Goal: Task Accomplishment & Management: Manage account settings

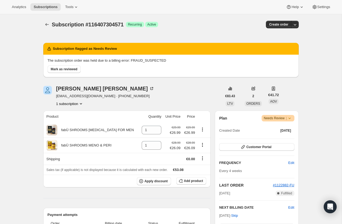
click at [290, 117] on icon at bounding box center [289, 117] width 5 height 5
click at [164, 91] on div "[PERSON_NAME] [EMAIL_ADDRESS][DOMAIN_NAME] · [PHONE_NUMBER] 1 subscription" at bounding box center [132, 96] width 179 height 20
click at [65, 70] on span "Mark as reviewed" at bounding box center [64, 69] width 27 height 4
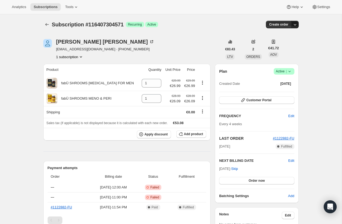
click at [292, 24] on icon "button" at bounding box center [294, 24] width 5 height 5
click at [286, 36] on span "Bill subscription order now" at bounding box center [269, 36] width 41 height 4
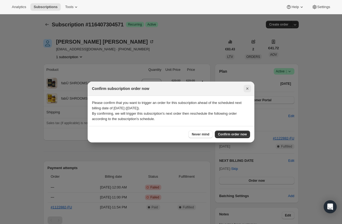
click at [246, 89] on icon "Close" at bounding box center [247, 88] width 2 height 2
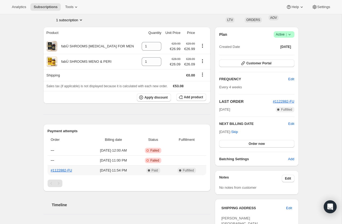
scroll to position [37, 0]
